Goal: Task Accomplishment & Management: Use online tool/utility

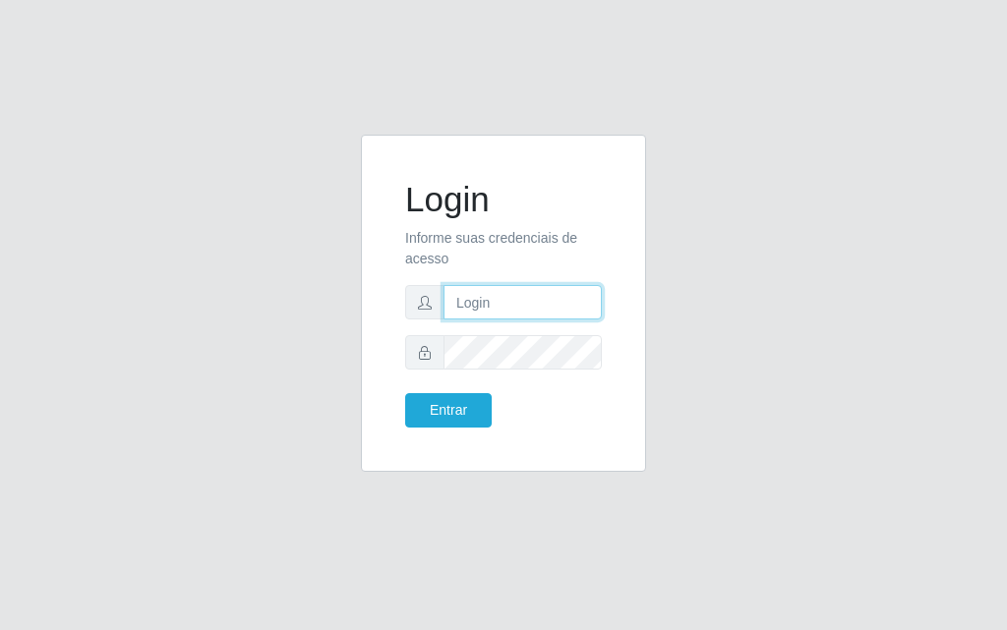
click at [503, 299] on input "text" at bounding box center [523, 302] width 158 height 34
type input "[PERSON_NAME]"
click at [549, 403] on div "Entrar" at bounding box center [503, 410] width 226 height 34
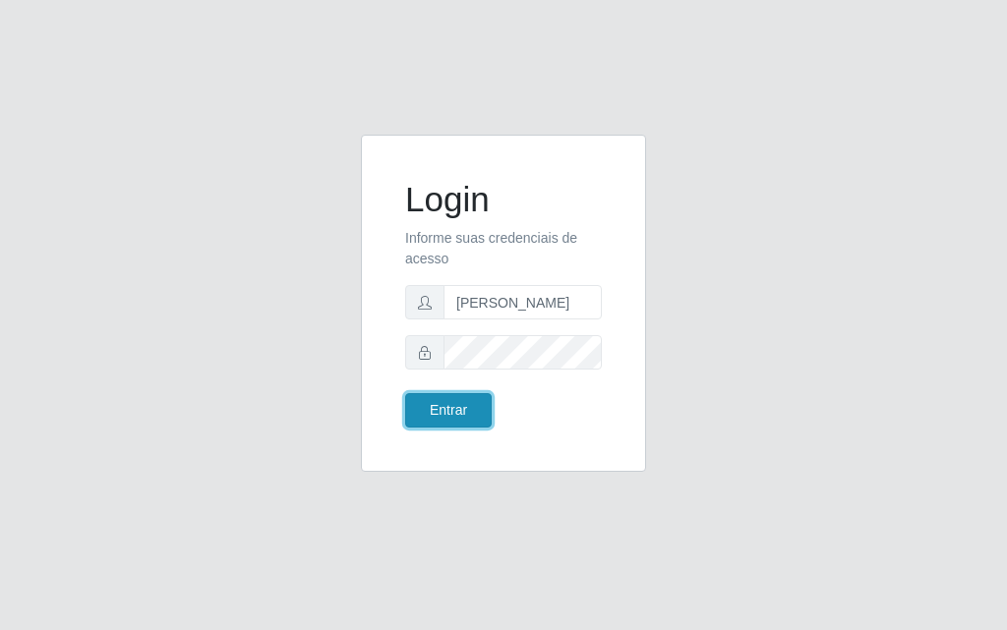
click at [463, 402] on button "Entrar" at bounding box center [448, 410] width 87 height 34
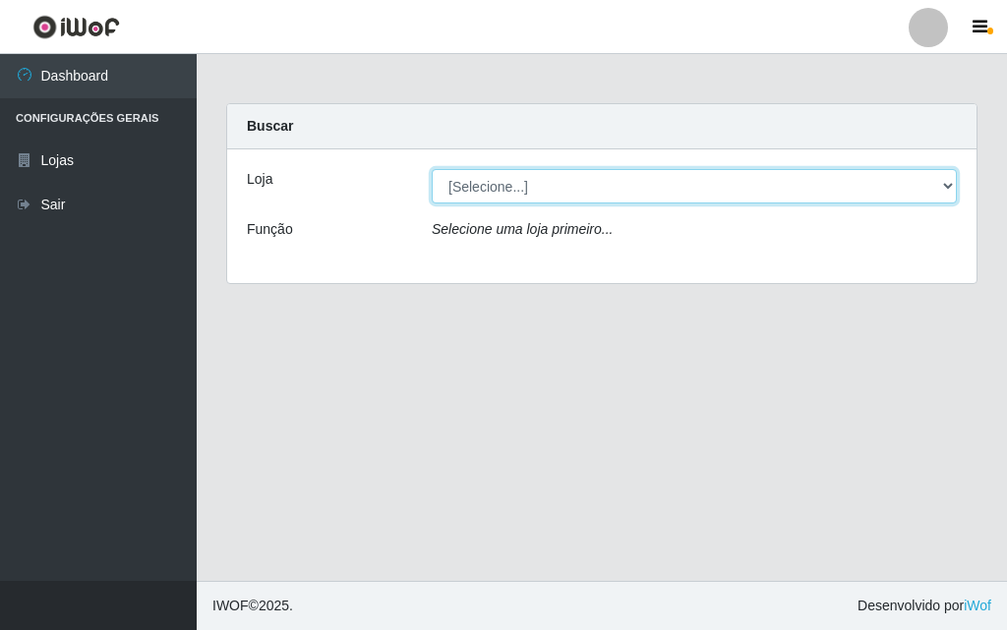
click at [953, 195] on select "[Selecione...] Divino Fogão - [GEOGRAPHIC_DATA]" at bounding box center [694, 186] width 525 height 34
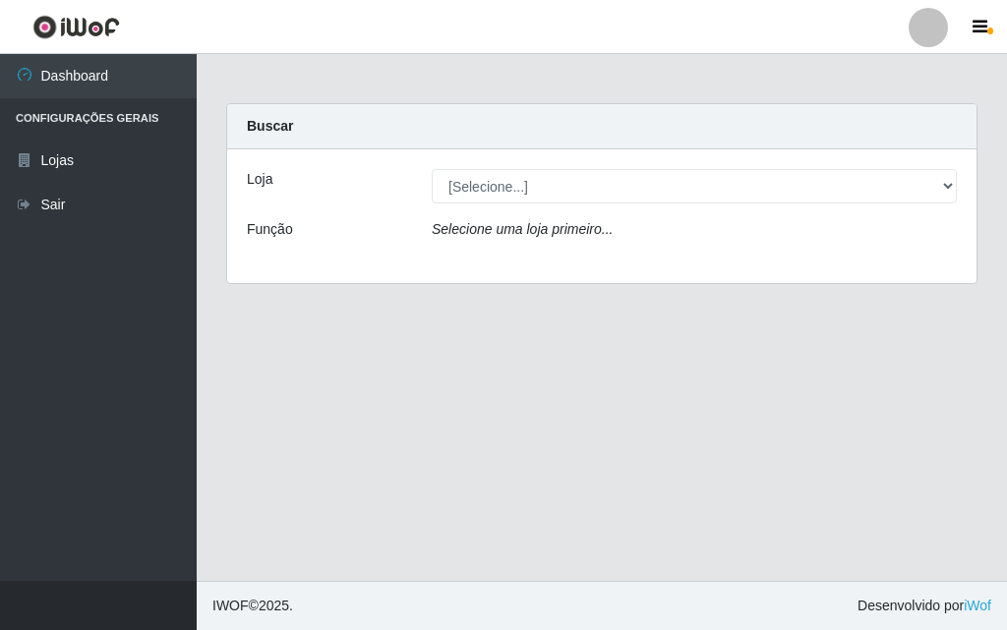
click at [948, 272] on div "Loja [Selecione...] Divino Fogão - Campina Grande Função Selecione uma loja pri…" at bounding box center [601, 216] width 749 height 134
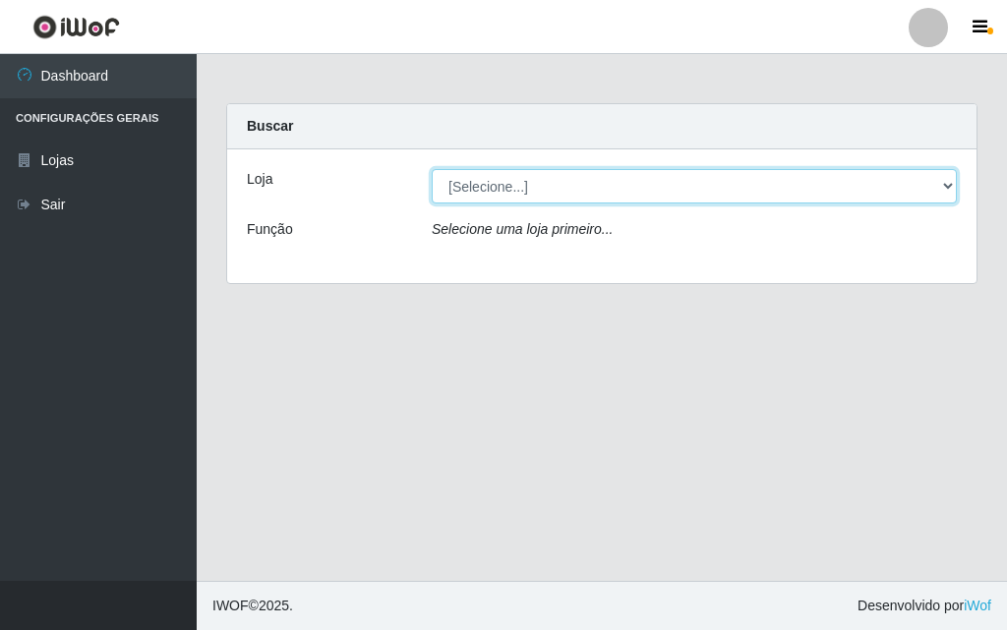
click at [946, 201] on select "[Selecione...] Divino Fogão - [GEOGRAPHIC_DATA]" at bounding box center [694, 186] width 525 height 34
select select "499"
click at [432, 169] on select "[Selecione...] Divino Fogão - [GEOGRAPHIC_DATA]" at bounding box center [694, 186] width 525 height 34
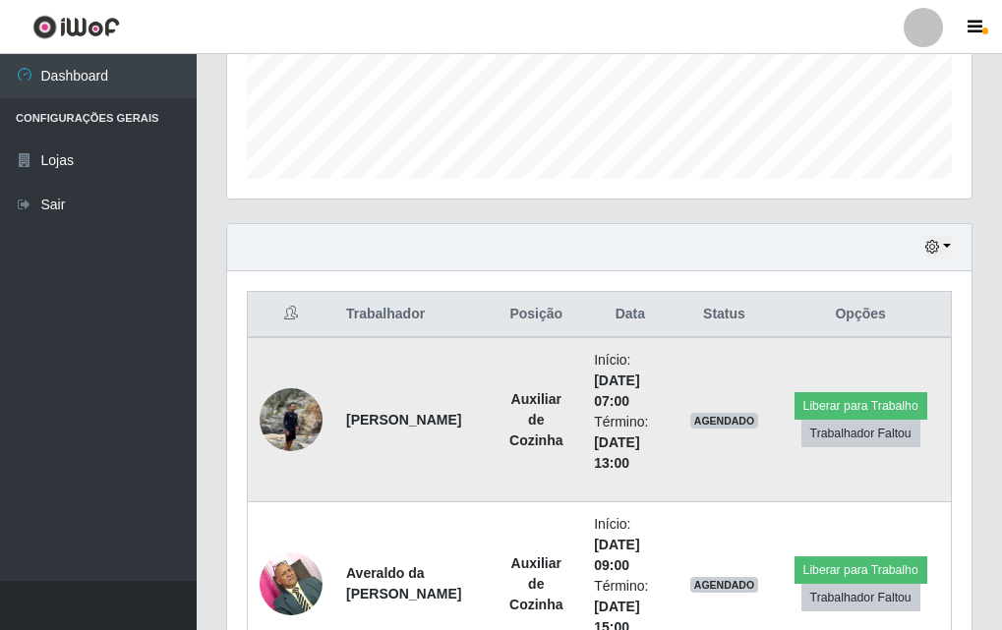
scroll to position [819, 0]
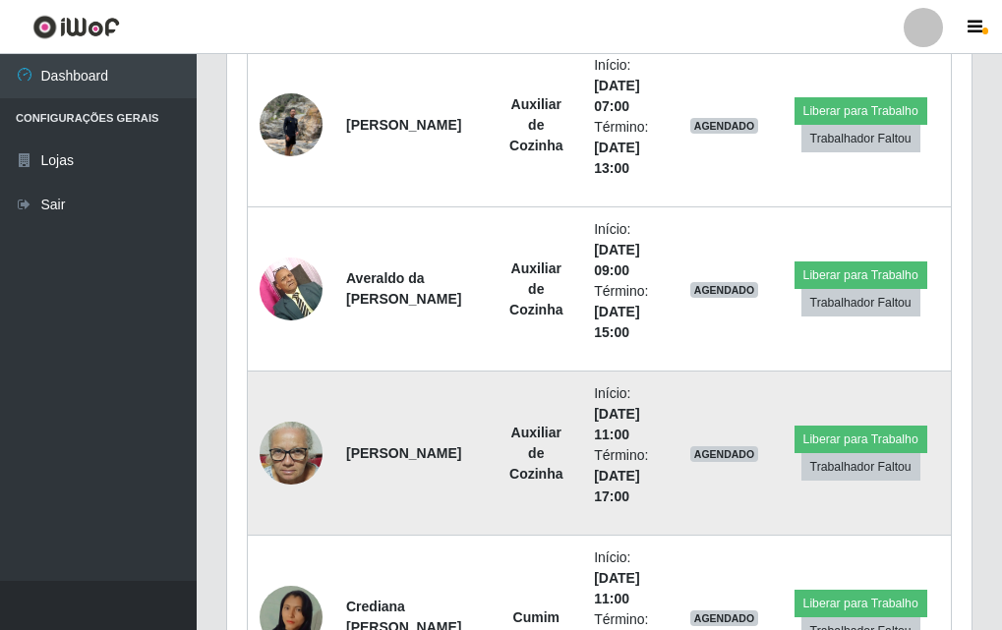
click at [317, 430] on td at bounding box center [292, 454] width 88 height 164
click at [311, 440] on img at bounding box center [291, 454] width 63 height 84
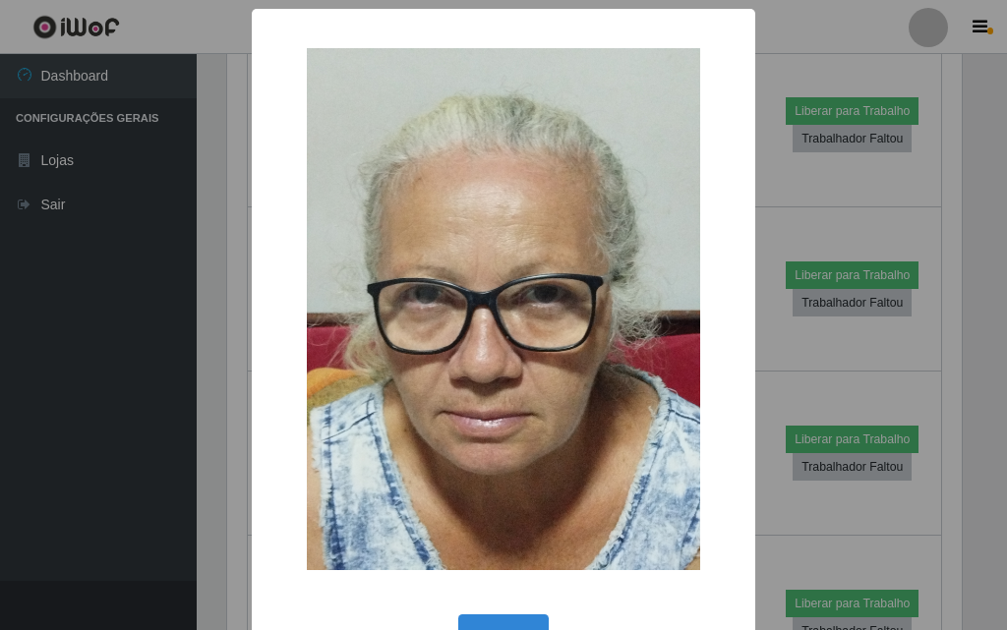
click at [220, 424] on div "× OK Cancel" at bounding box center [503, 315] width 1007 height 630
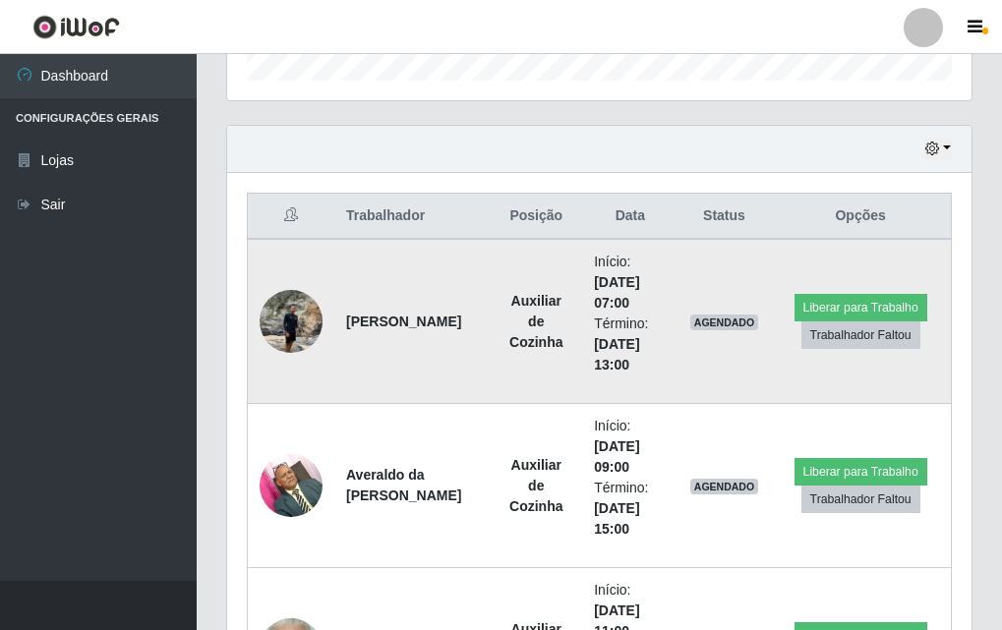
scroll to position [524, 0]
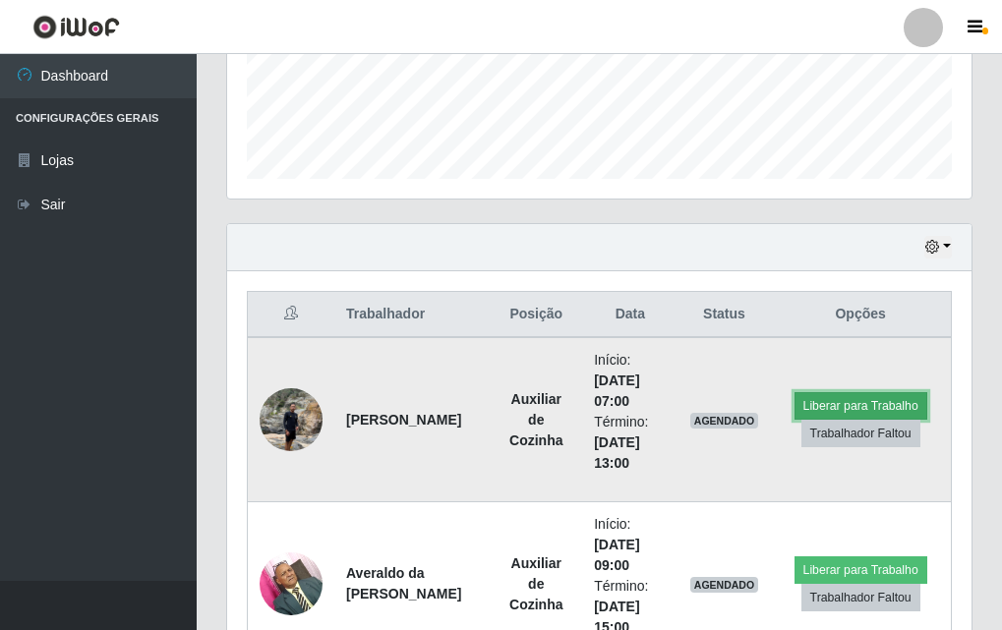
click at [857, 396] on button "Liberar para Trabalho" at bounding box center [861, 406] width 133 height 28
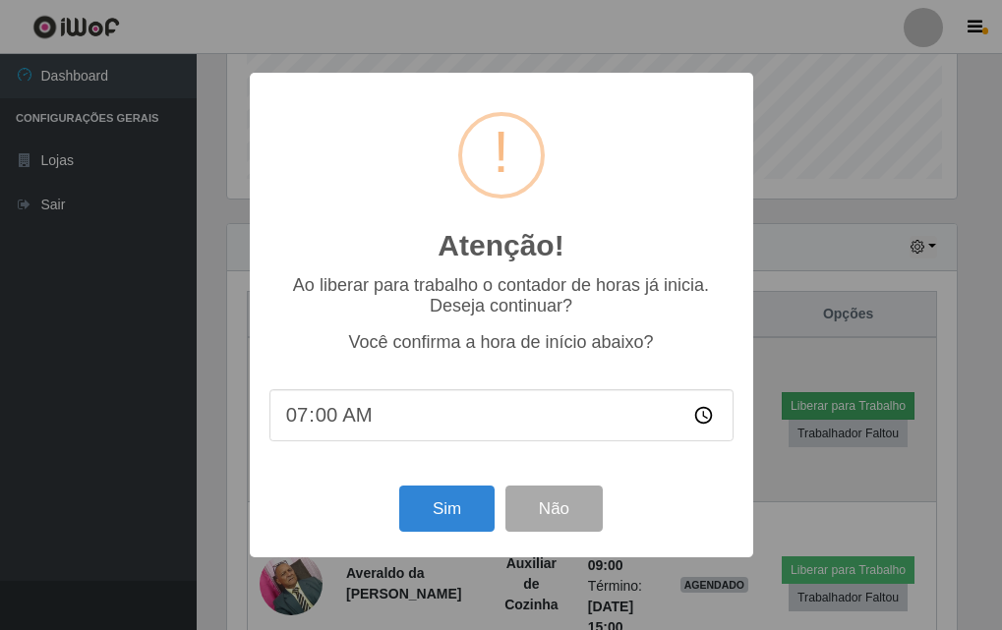
scroll to position [408, 735]
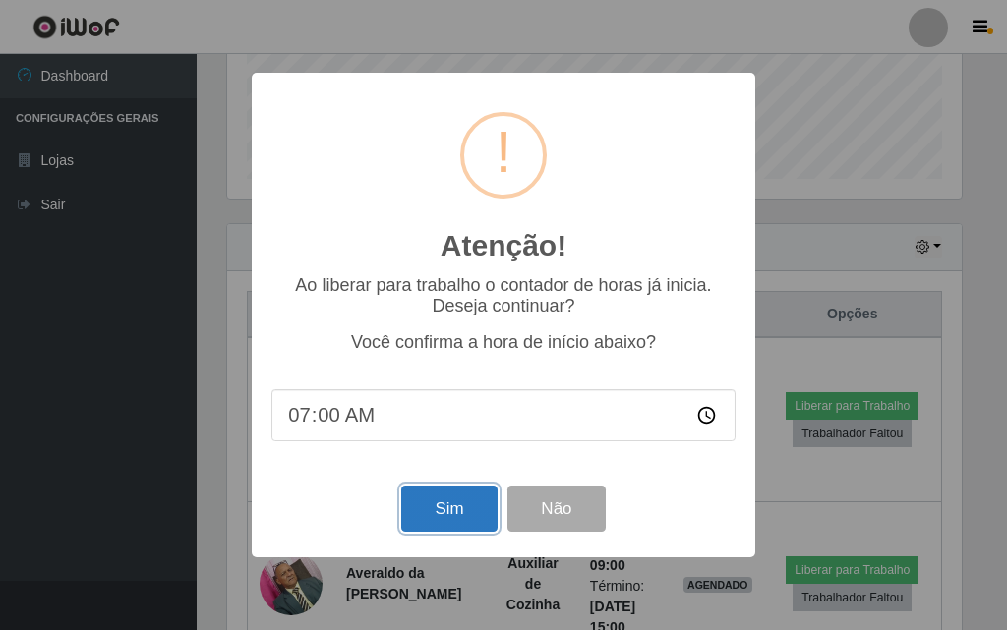
click at [444, 503] on button "Sim" at bounding box center [448, 509] width 95 height 46
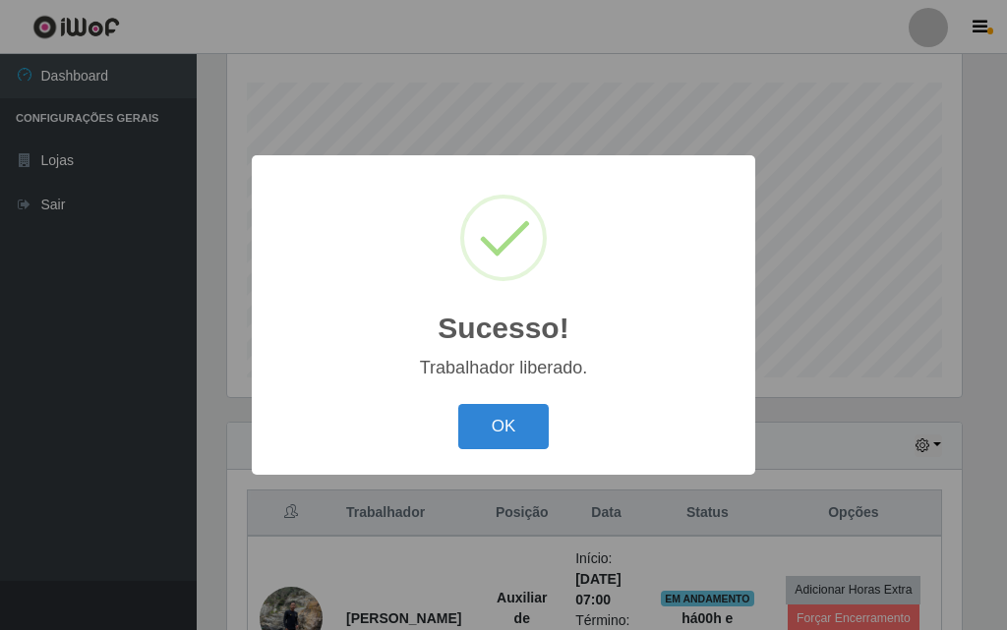
click at [507, 404] on div "OK Cancel" at bounding box center [503, 426] width 464 height 56
click at [494, 435] on button "OK" at bounding box center [503, 427] width 91 height 46
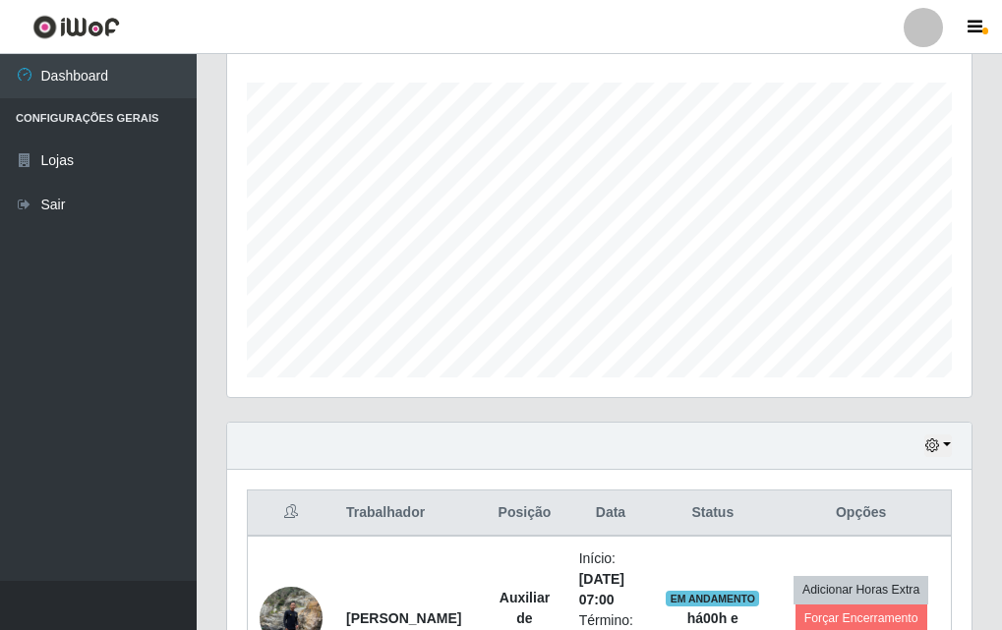
scroll to position [408, 744]
